Goal: Transaction & Acquisition: Purchase product/service

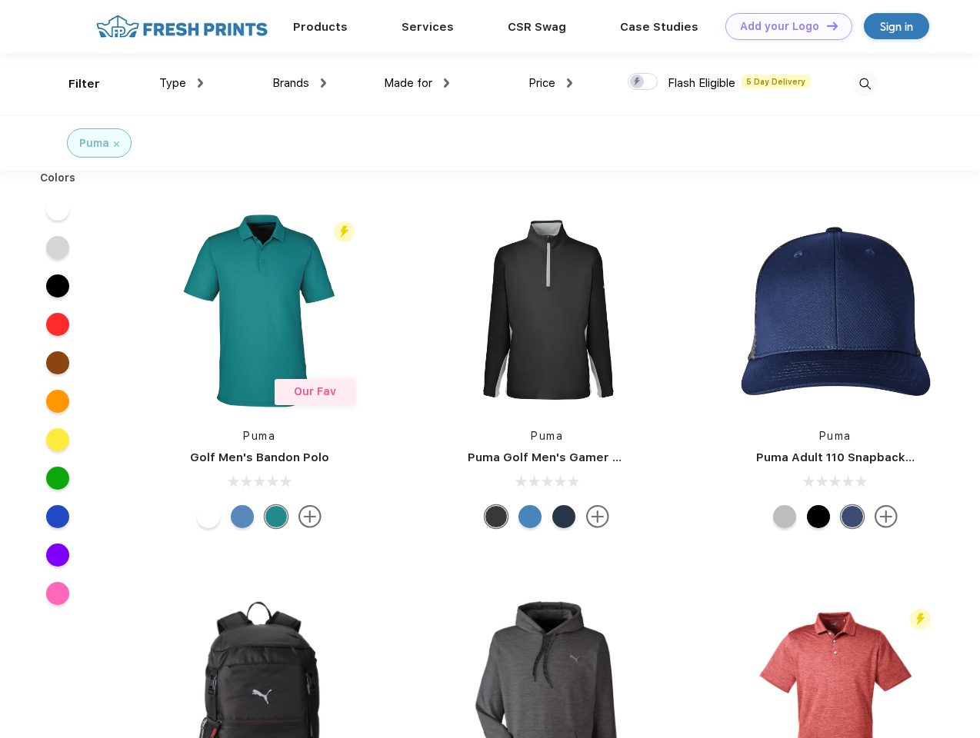
click at [783, 26] on link "Add your Logo Design Tool" at bounding box center [788, 26] width 127 height 27
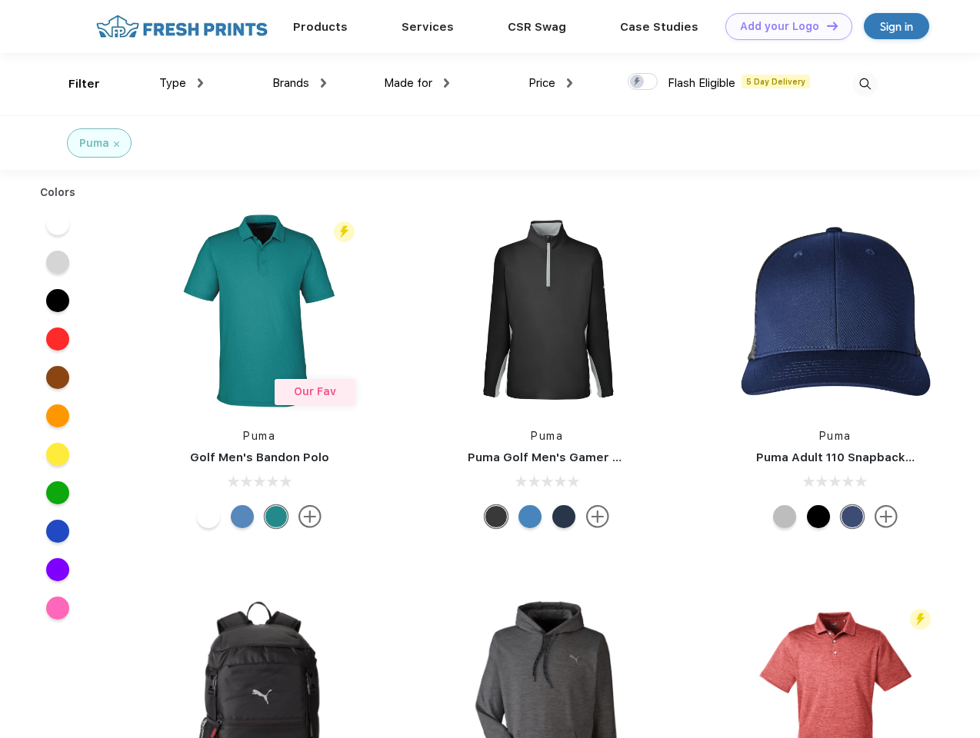
click at [0, 0] on div "Design Tool" at bounding box center [0, 0] width 0 height 0
click at [825, 25] on link "Add your Logo Design Tool" at bounding box center [788, 26] width 127 height 27
click at [74, 84] on div "Filter" at bounding box center [84, 84] width 32 height 18
click at [181, 83] on span "Type" at bounding box center [172, 83] width 27 height 14
click at [299, 83] on span "Brands" at bounding box center [290, 83] width 37 height 14
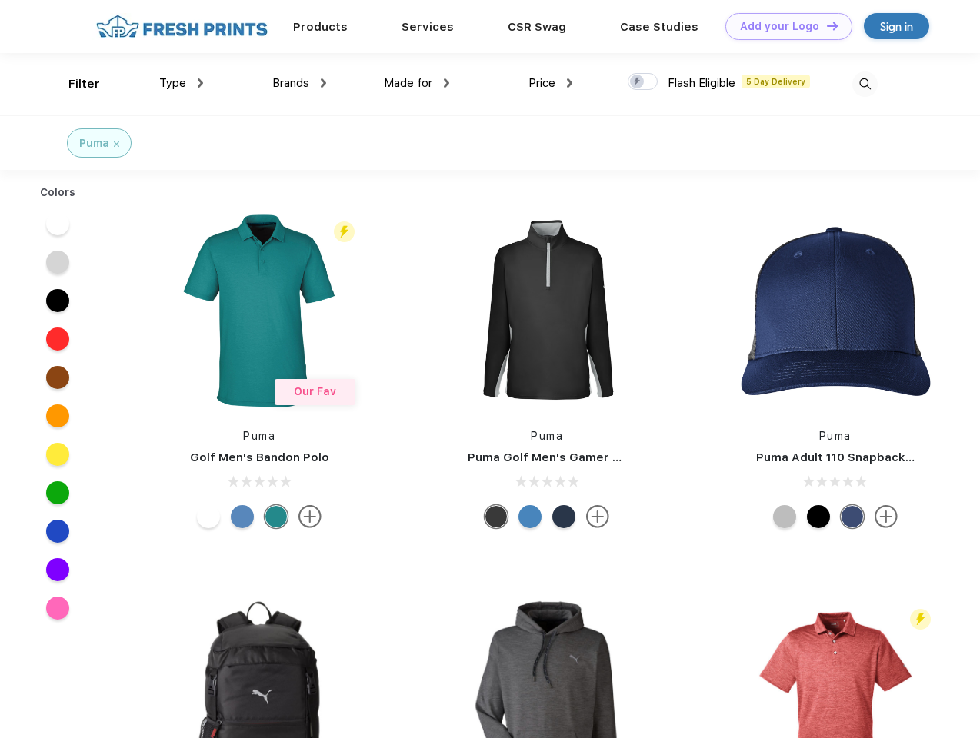
click at [417, 83] on span "Made for" at bounding box center [408, 83] width 48 height 14
click at [551, 83] on span "Price" at bounding box center [541, 83] width 27 height 14
click at [643, 82] on div at bounding box center [642, 81] width 30 height 17
click at [637, 82] on input "checkbox" at bounding box center [632, 77] width 10 height 10
click at [864, 84] on img at bounding box center [864, 84] width 25 height 25
